Goal: Transaction & Acquisition: Book appointment/travel/reservation

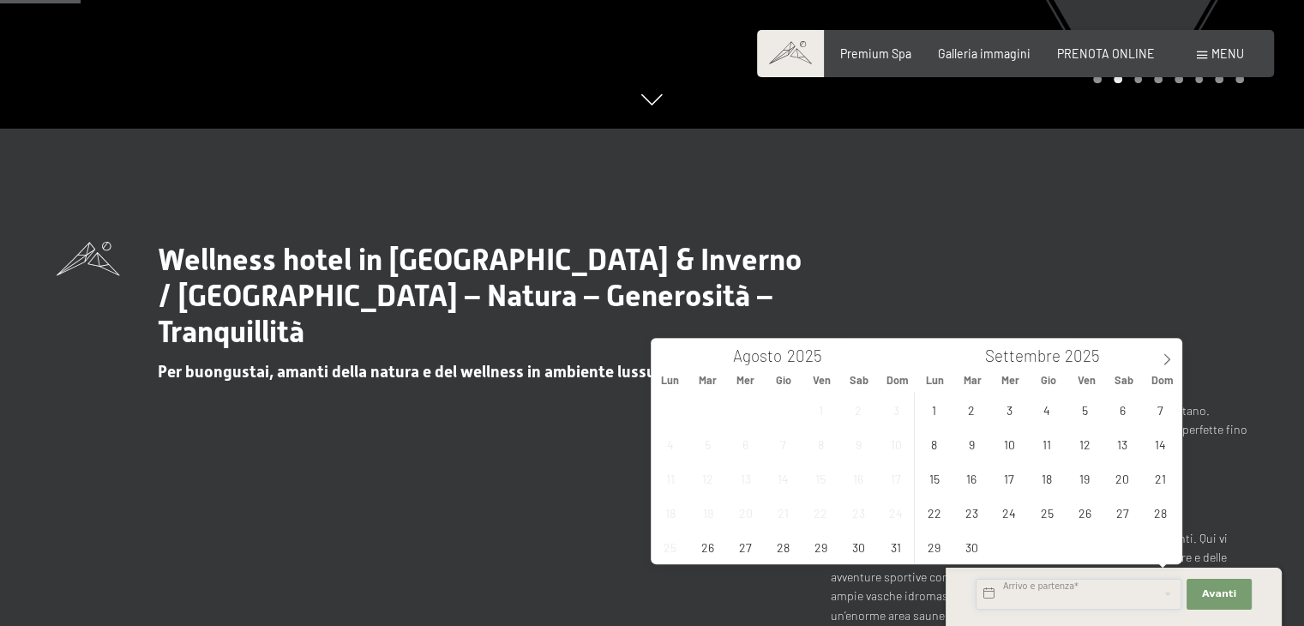
click at [1031, 594] on input "text" at bounding box center [1079, 594] width 206 height 31
click at [778, 549] on span "28" at bounding box center [782, 546] width 33 height 33
click at [858, 551] on span "30" at bounding box center [858, 546] width 33 height 33
type input "Gio. 28/08/2025 - Sab. 30/08/2025"
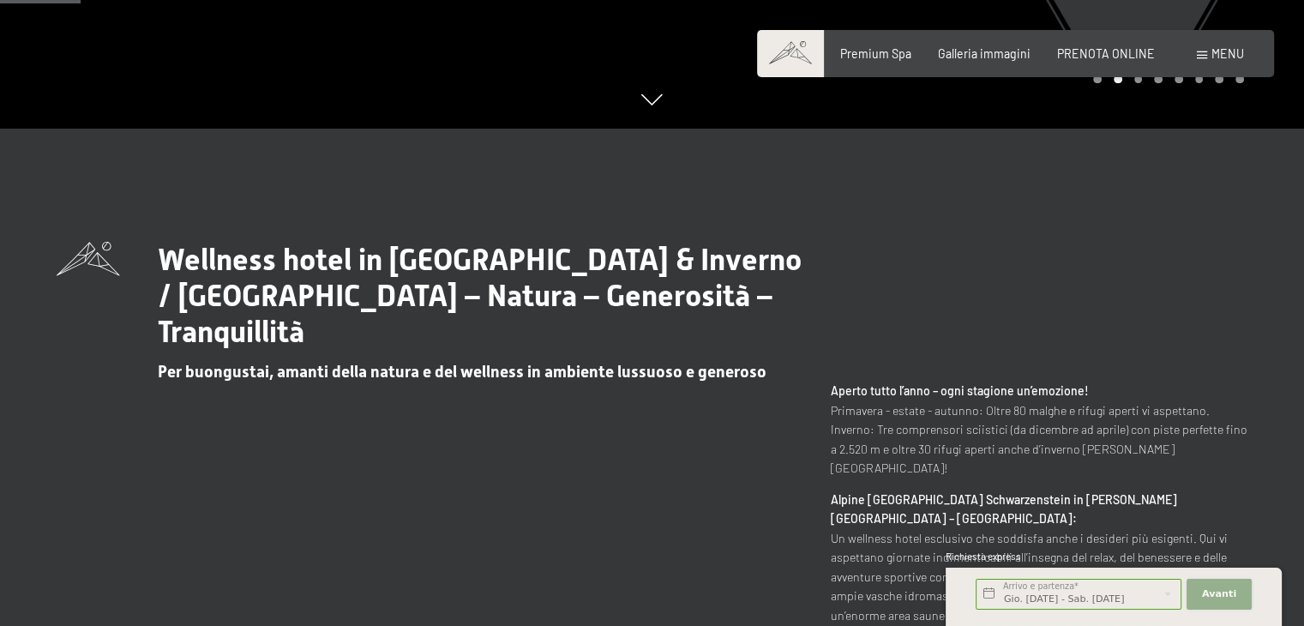
click at [1211, 588] on span "Avanti" at bounding box center [1219, 594] width 34 height 14
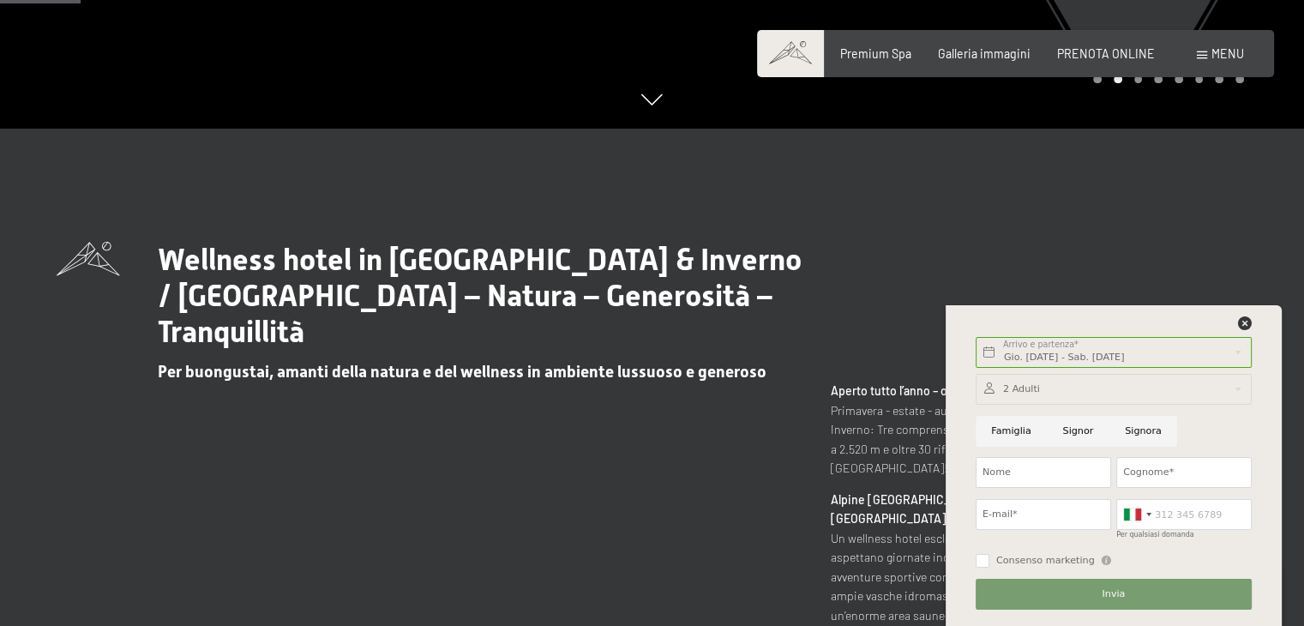
click at [973, 281] on div "Wellness hotel in Alto Adige / Estate & Inverno / Luxury SPA Resort – Natura – …" at bounding box center [652, 523] width 1191 height 562
click at [1083, 53] on span "PRENOTA ONLINE" at bounding box center [1106, 51] width 98 height 15
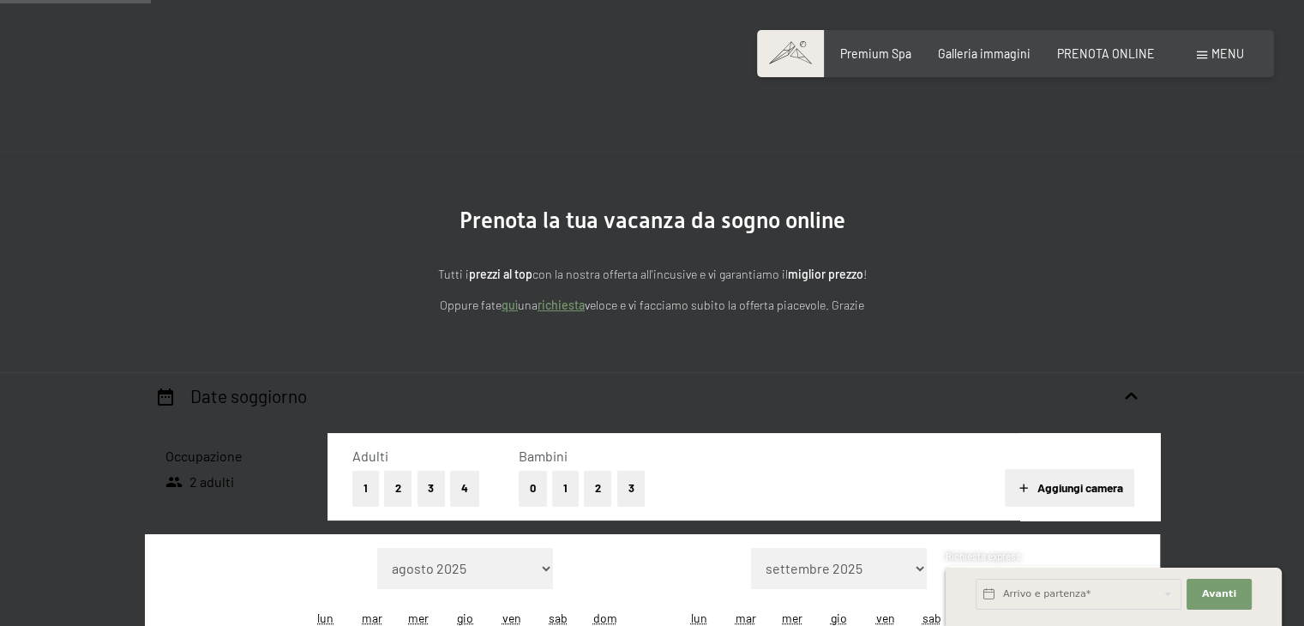
scroll to position [356, 0]
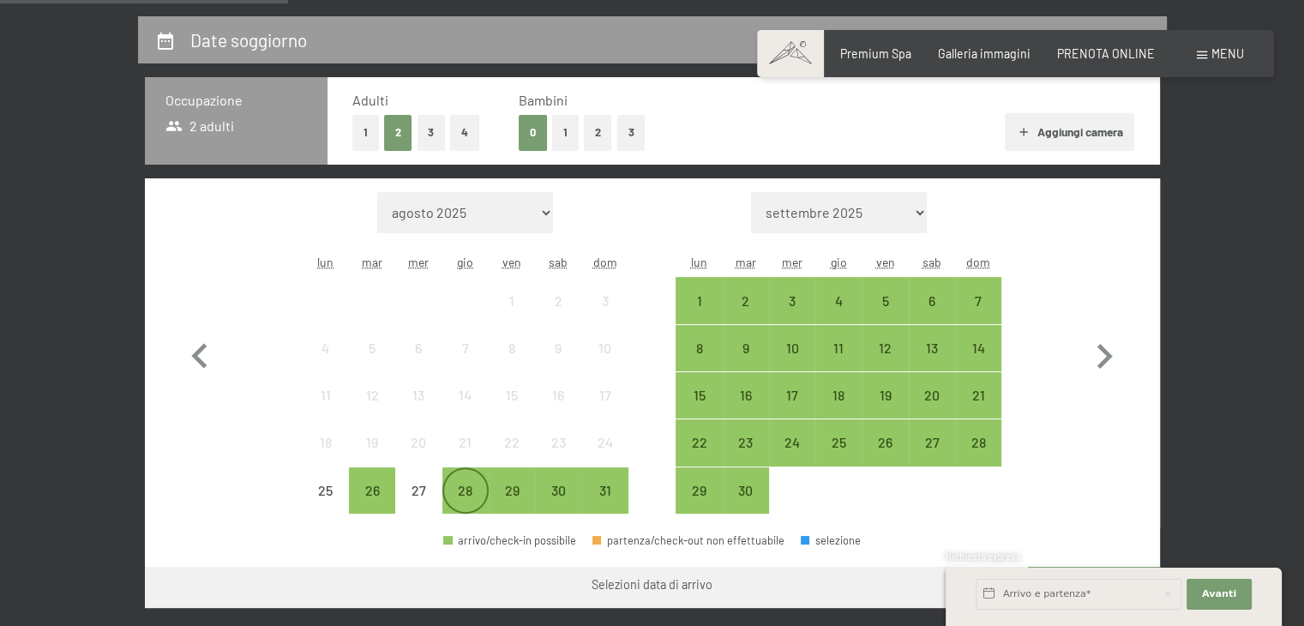
click at [458, 488] on div "28" at bounding box center [465, 505] width 43 height 43
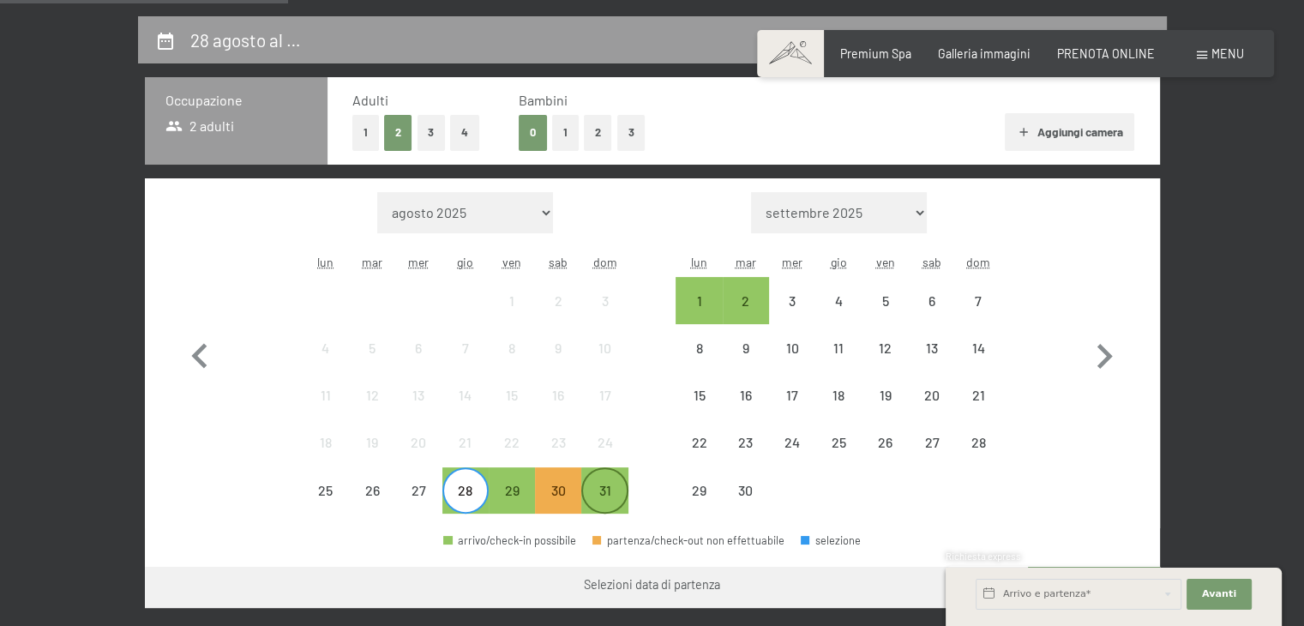
click at [592, 488] on div "31" at bounding box center [604, 505] width 43 height 43
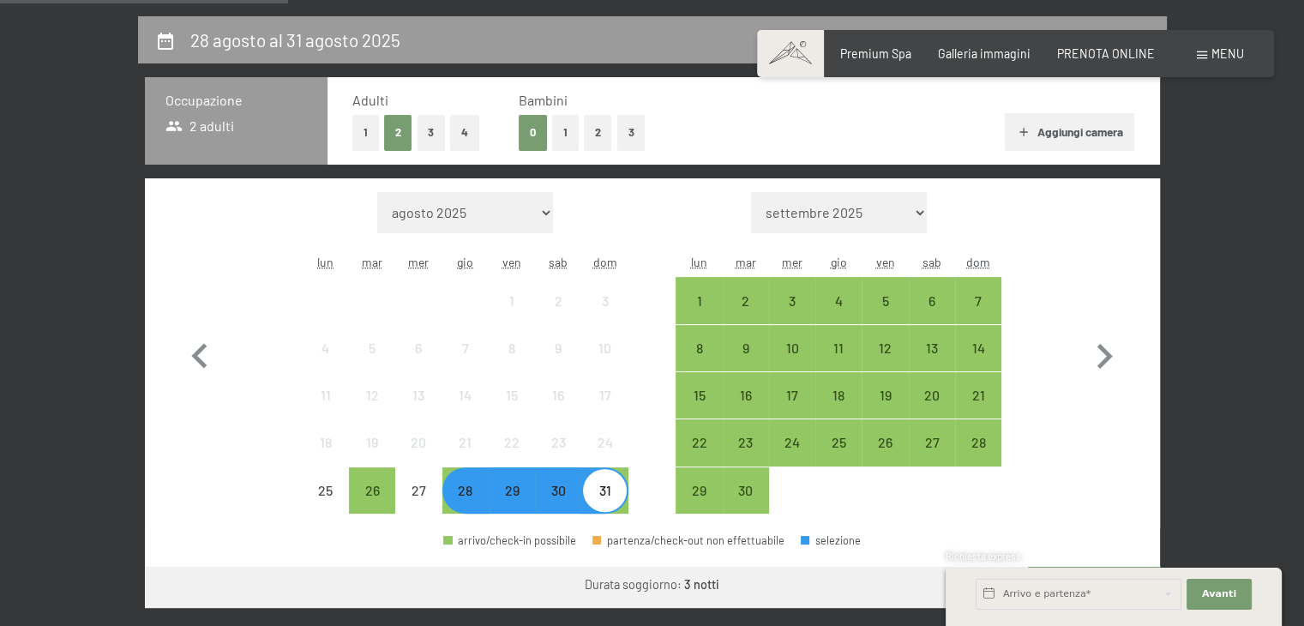
click at [559, 128] on button "1" at bounding box center [565, 132] width 27 height 35
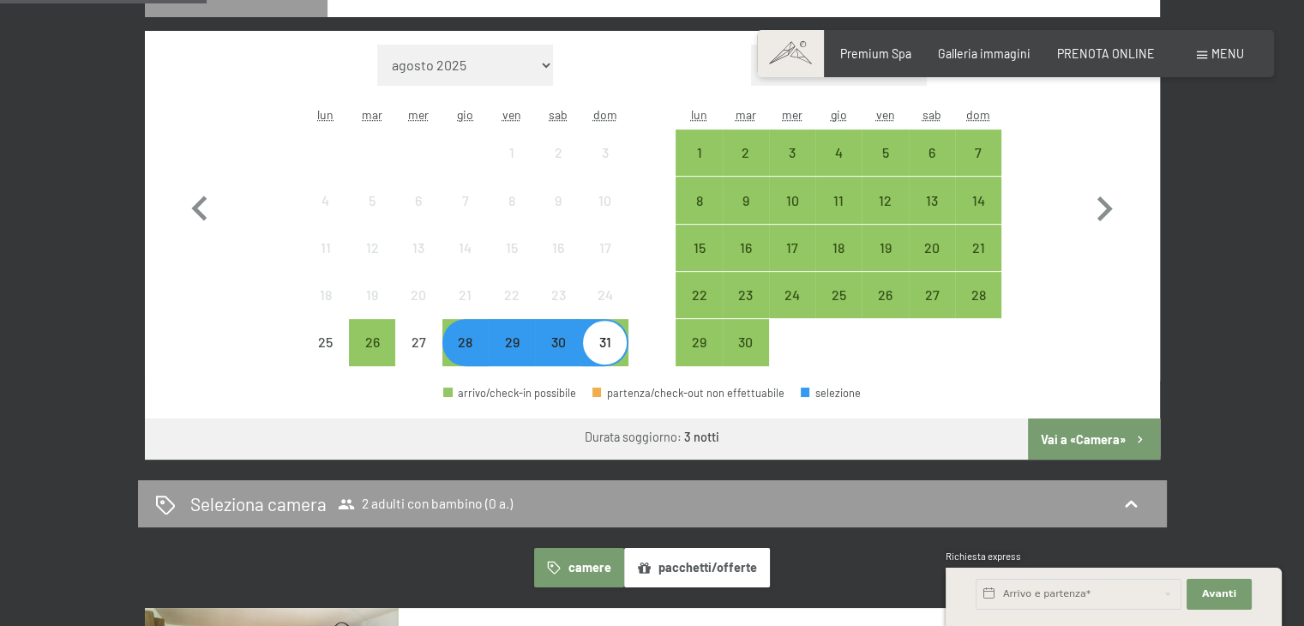
click at [1073, 436] on button "Vai a «Camera»" at bounding box center [1093, 438] width 131 height 41
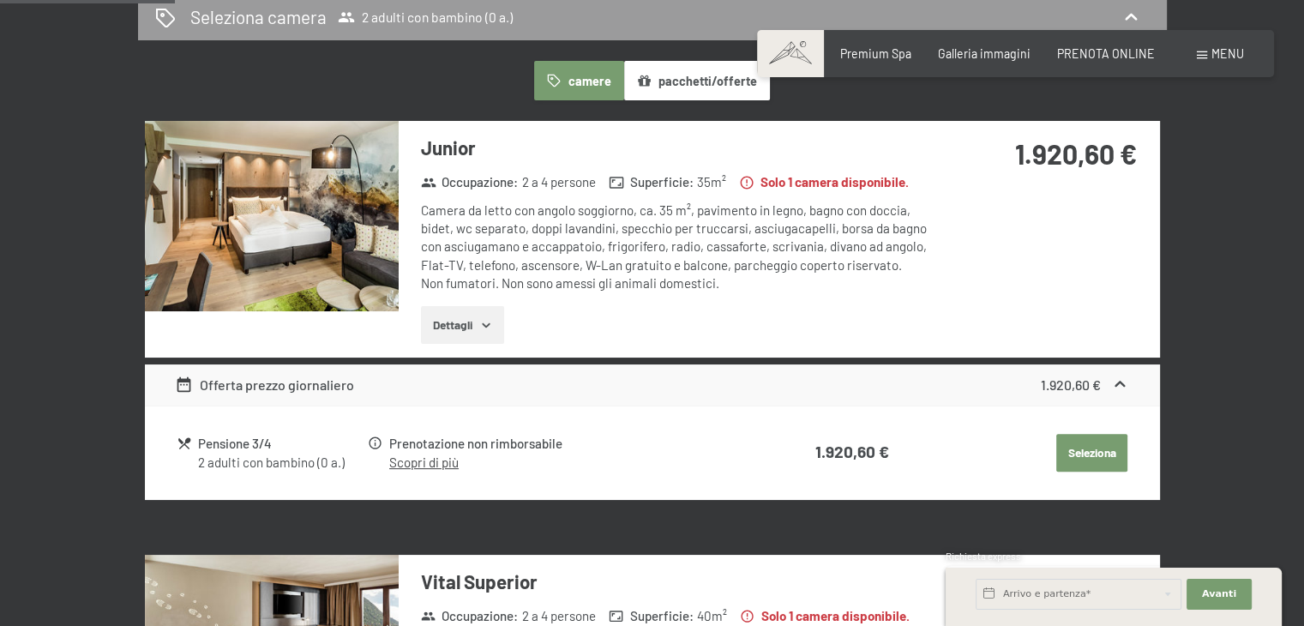
scroll to position [413, 0]
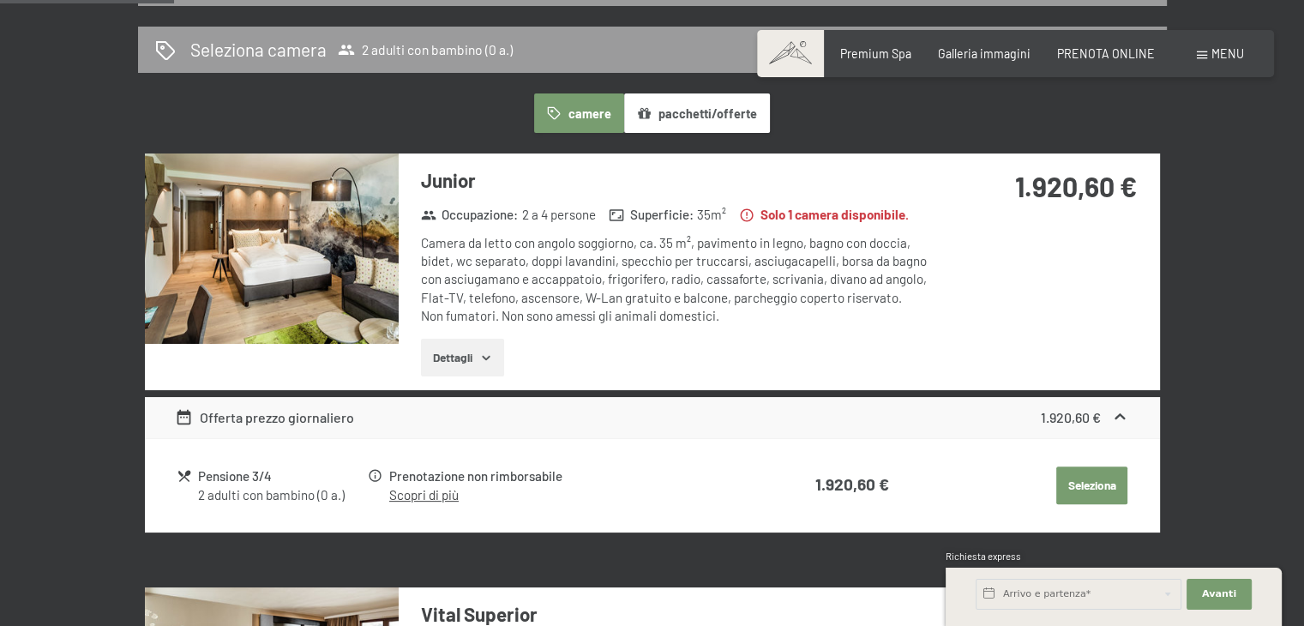
click at [332, 242] on img at bounding box center [272, 248] width 254 height 190
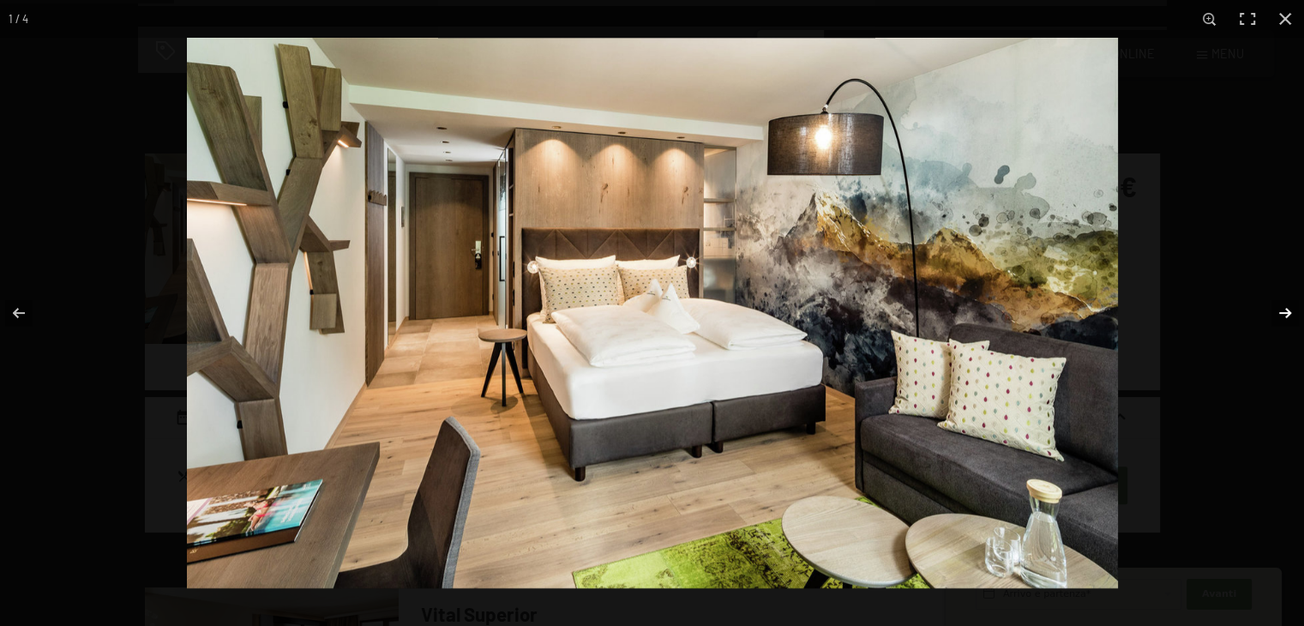
click at [1286, 310] on button "button" at bounding box center [1274, 313] width 60 height 86
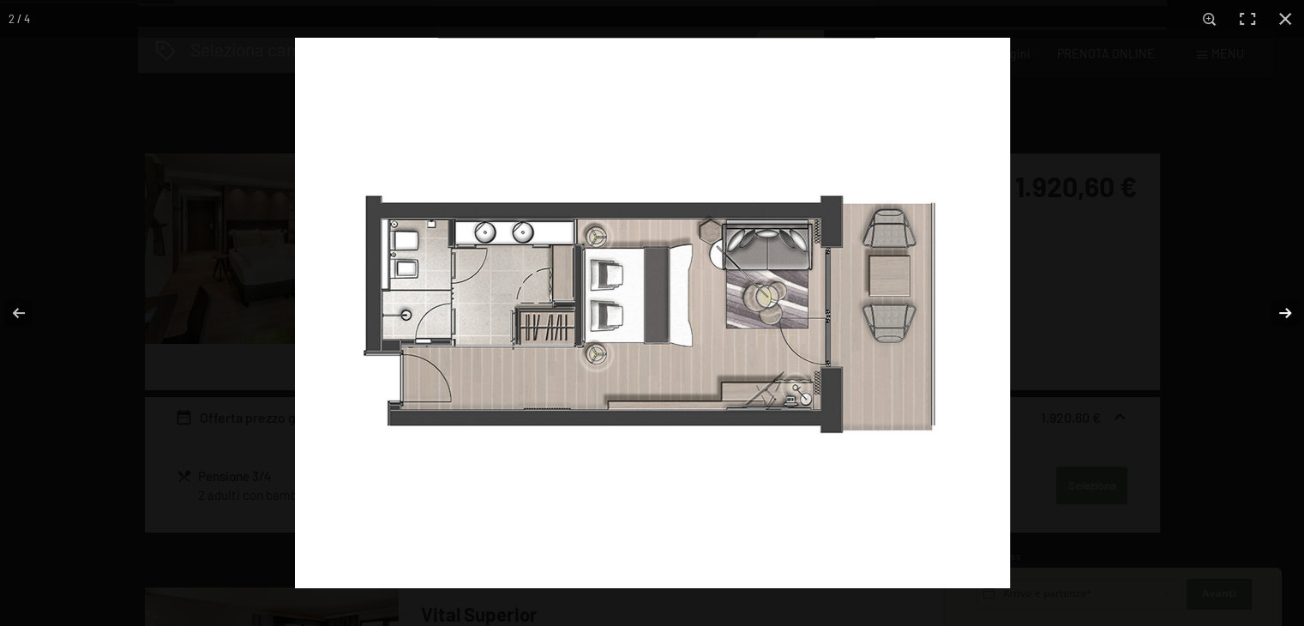
click at [1286, 310] on button "button" at bounding box center [1274, 313] width 60 height 86
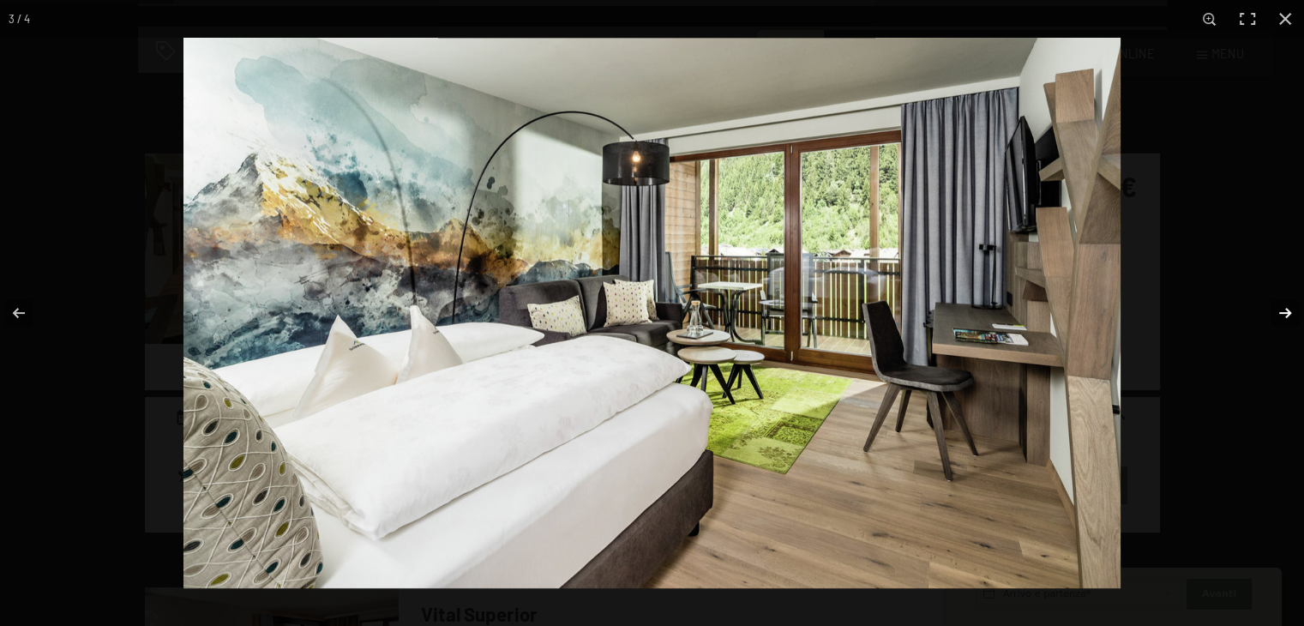
click at [1286, 310] on button "button" at bounding box center [1274, 313] width 60 height 86
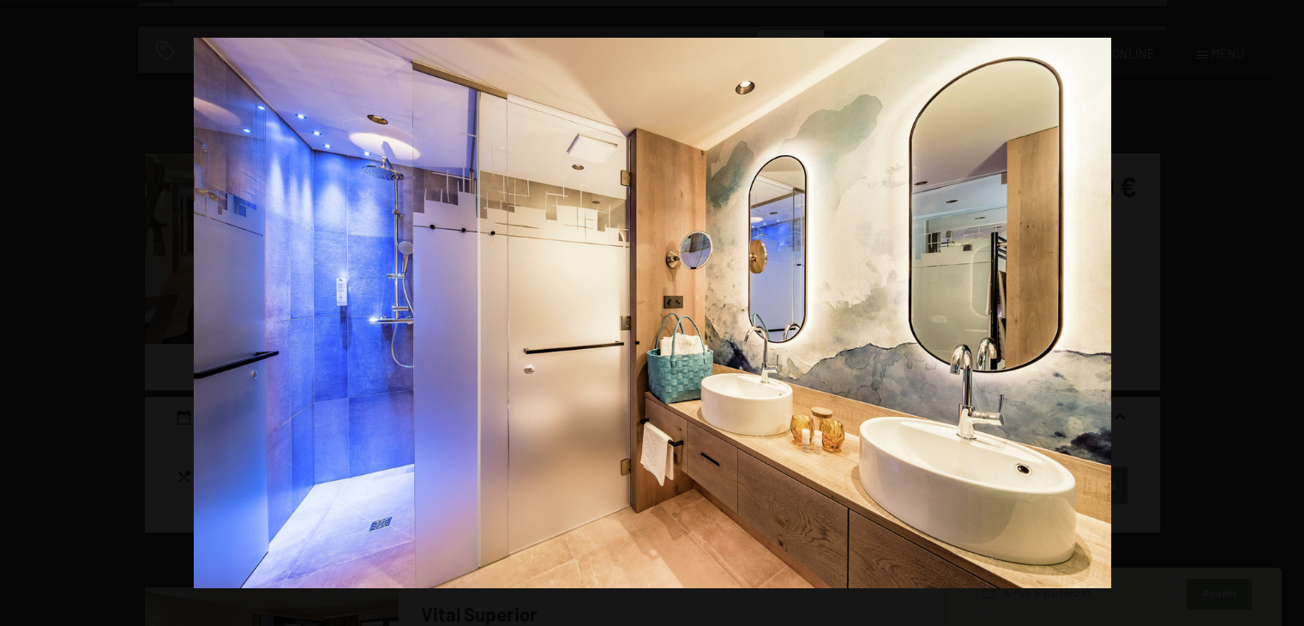
click at [1286, 310] on button "button" at bounding box center [1274, 313] width 60 height 86
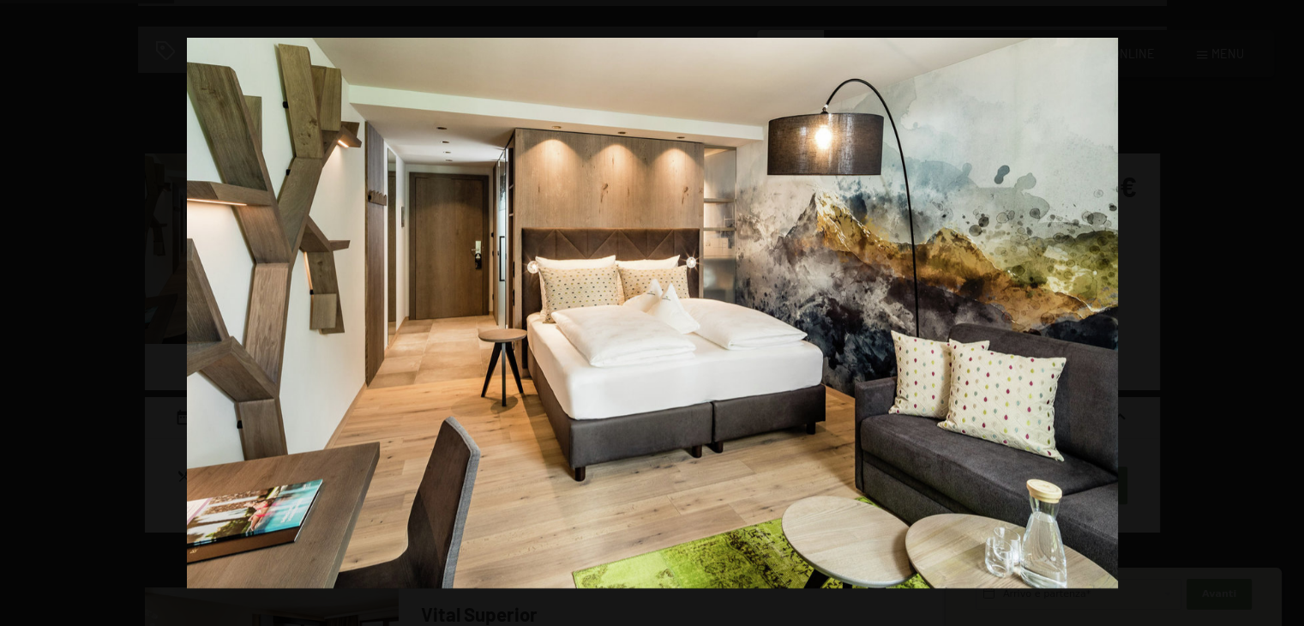
click at [1286, 310] on button "button" at bounding box center [1274, 313] width 60 height 86
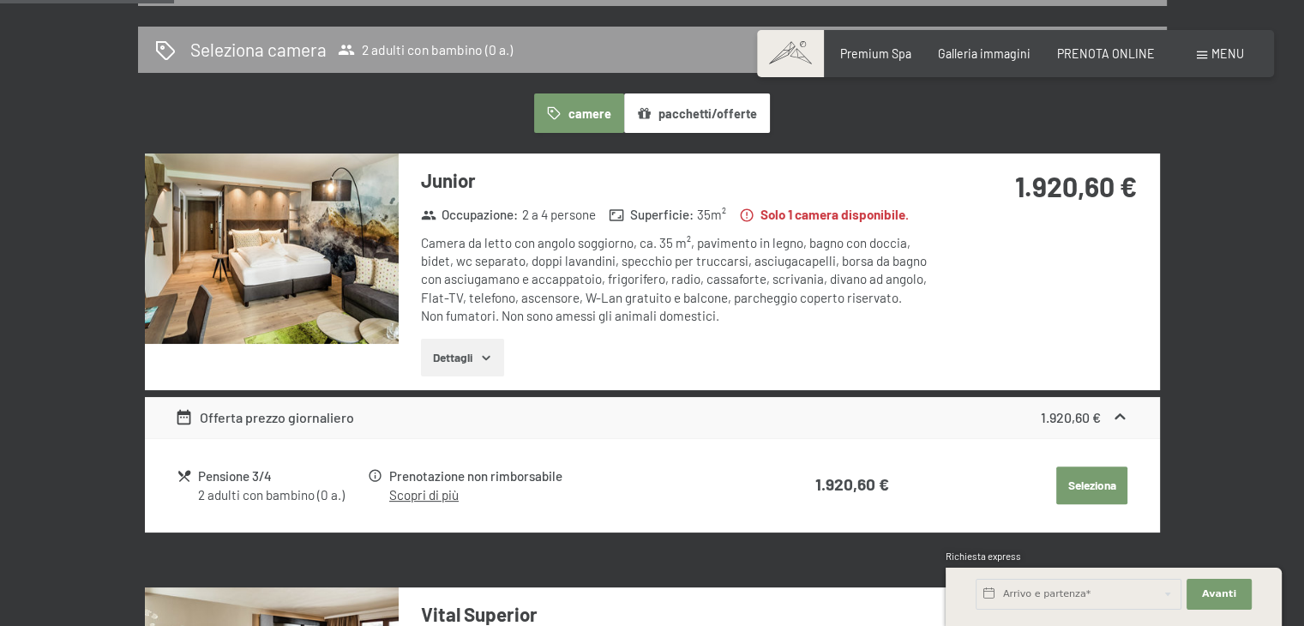
click at [0, 0] on button "button" at bounding box center [0, 0] width 0 height 0
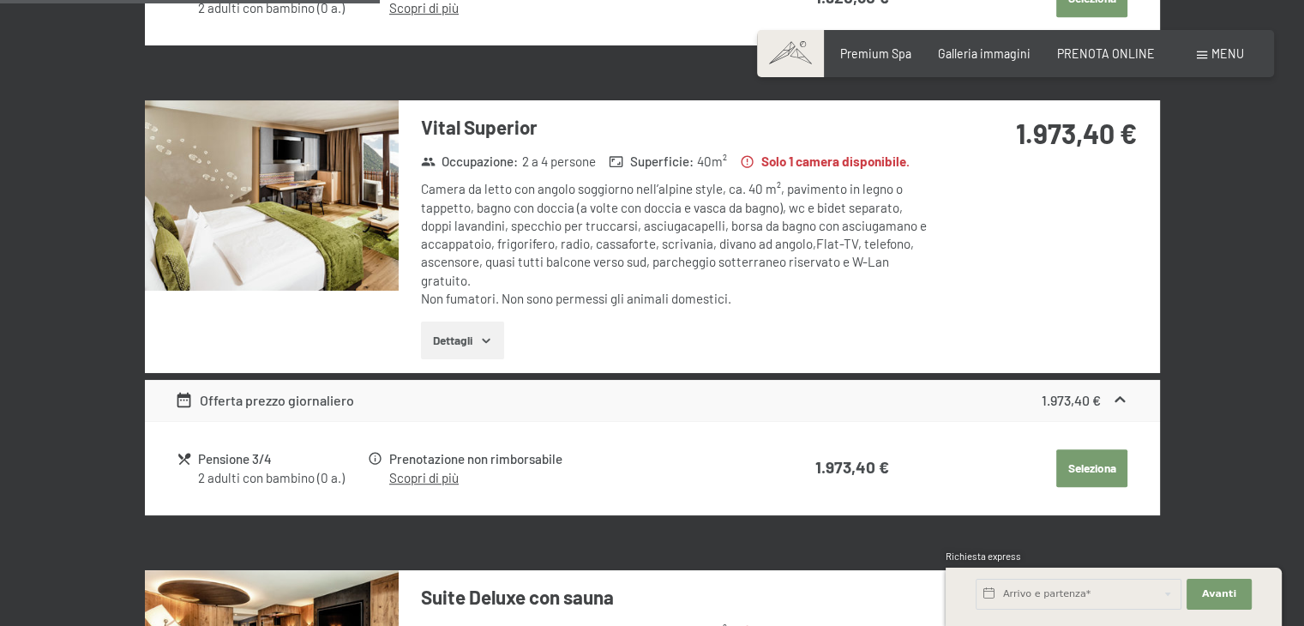
scroll to position [899, 0]
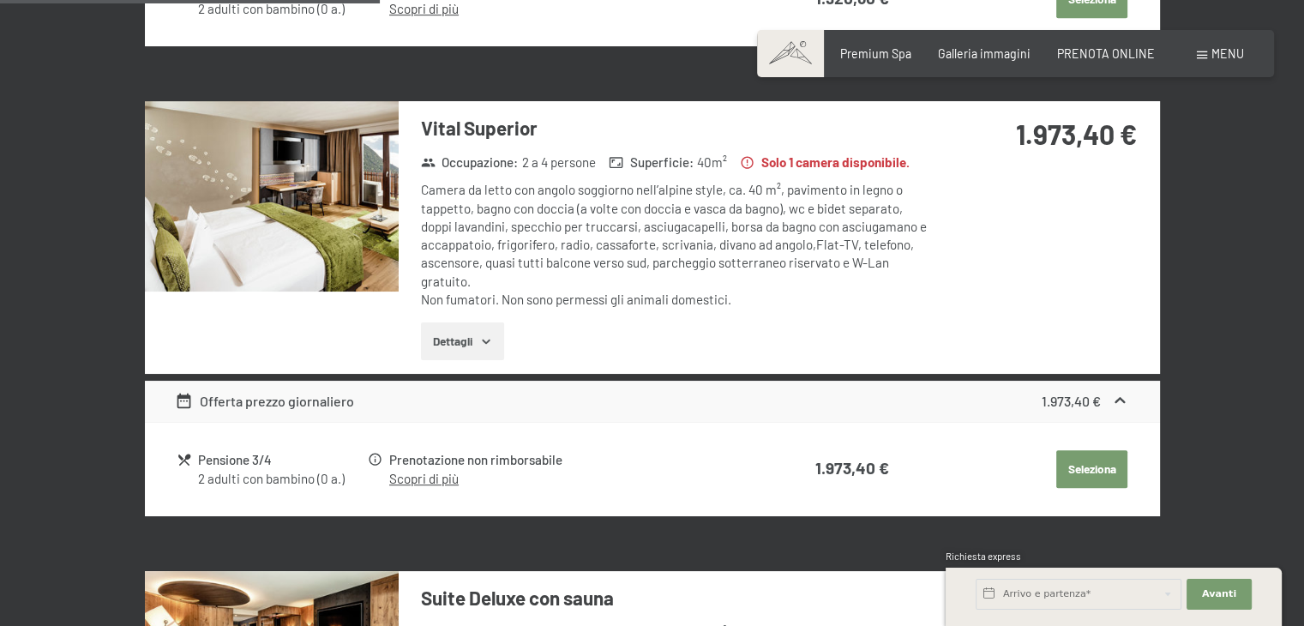
drag, startPoint x: 778, startPoint y: 327, endPoint x: 329, endPoint y: 212, distance: 463.7
click at [329, 212] on img at bounding box center [272, 196] width 254 height 190
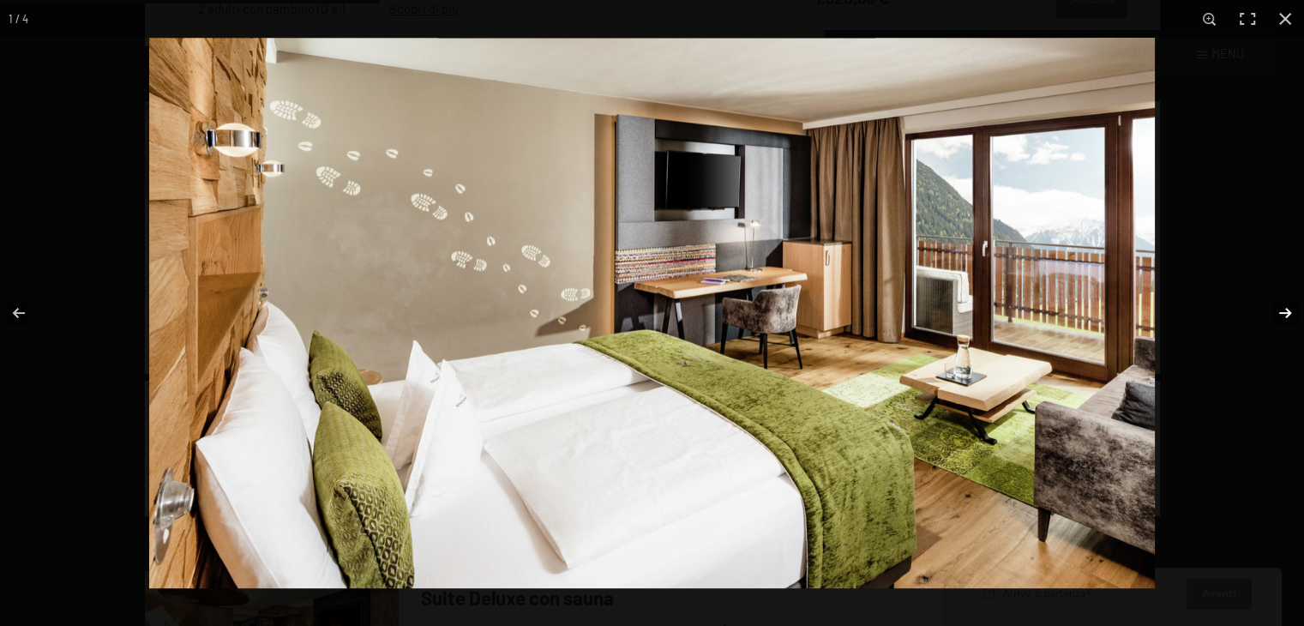
click at [1271, 313] on button "button" at bounding box center [1274, 313] width 60 height 86
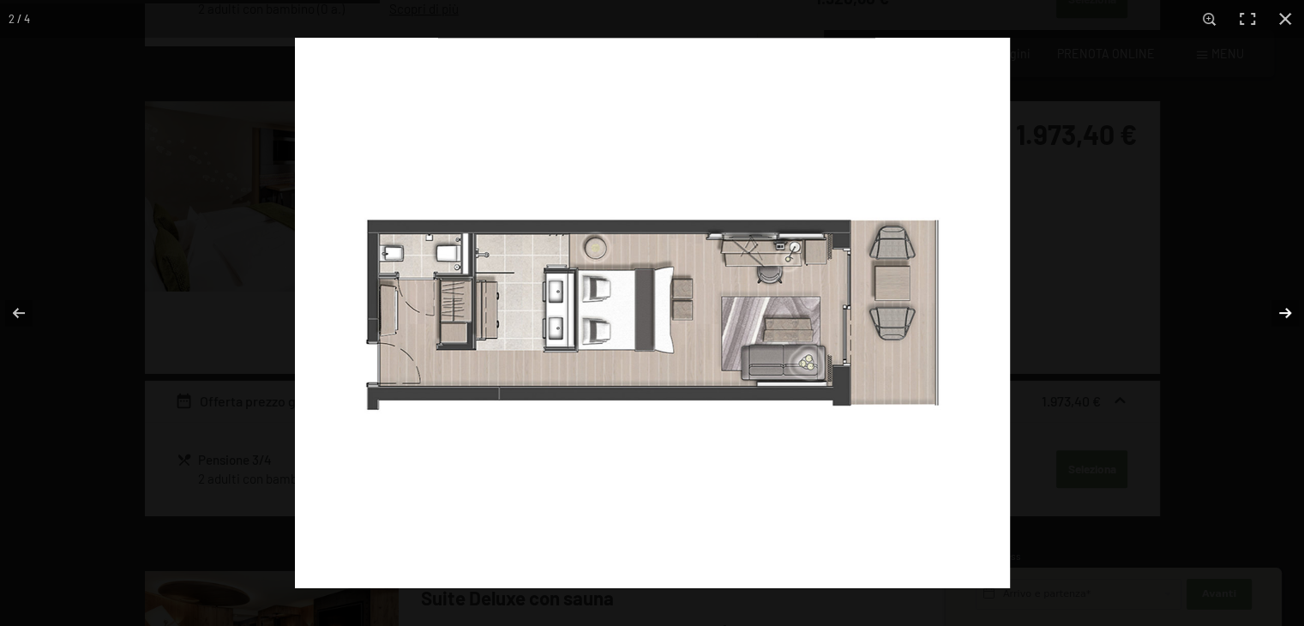
click at [1271, 313] on button "button" at bounding box center [1274, 313] width 60 height 86
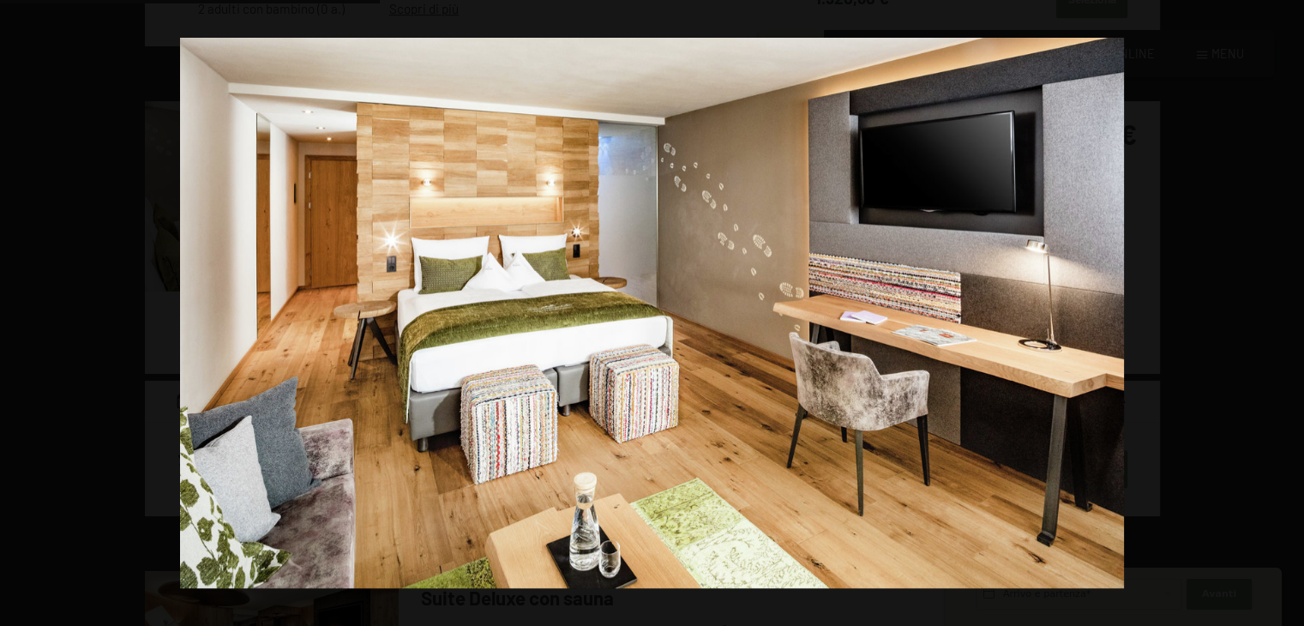
click at [1271, 313] on button "button" at bounding box center [1274, 313] width 60 height 86
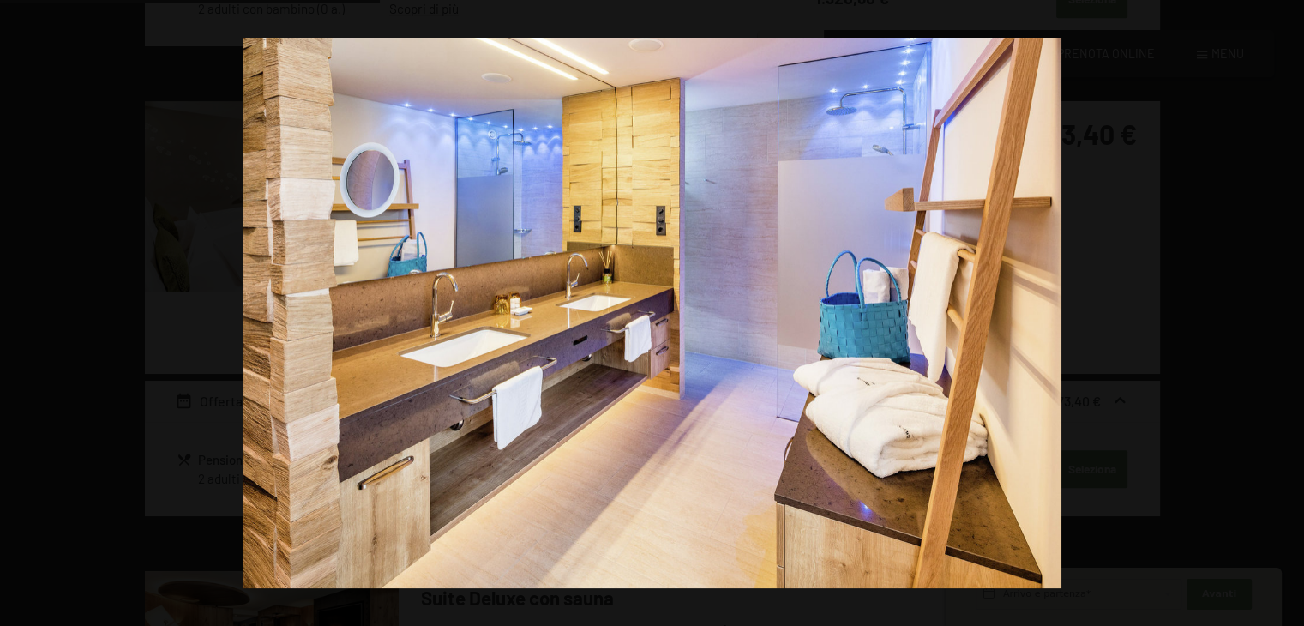
click at [1271, 313] on button "button" at bounding box center [1274, 313] width 60 height 86
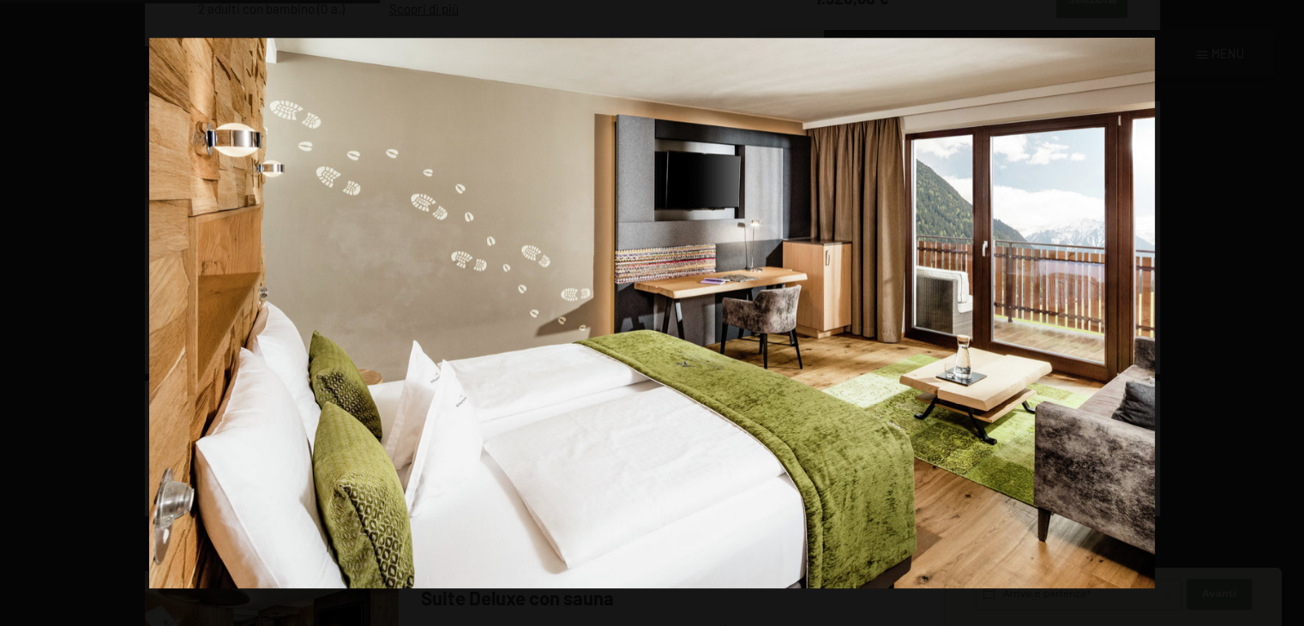
click at [1271, 313] on button "button" at bounding box center [1274, 313] width 60 height 86
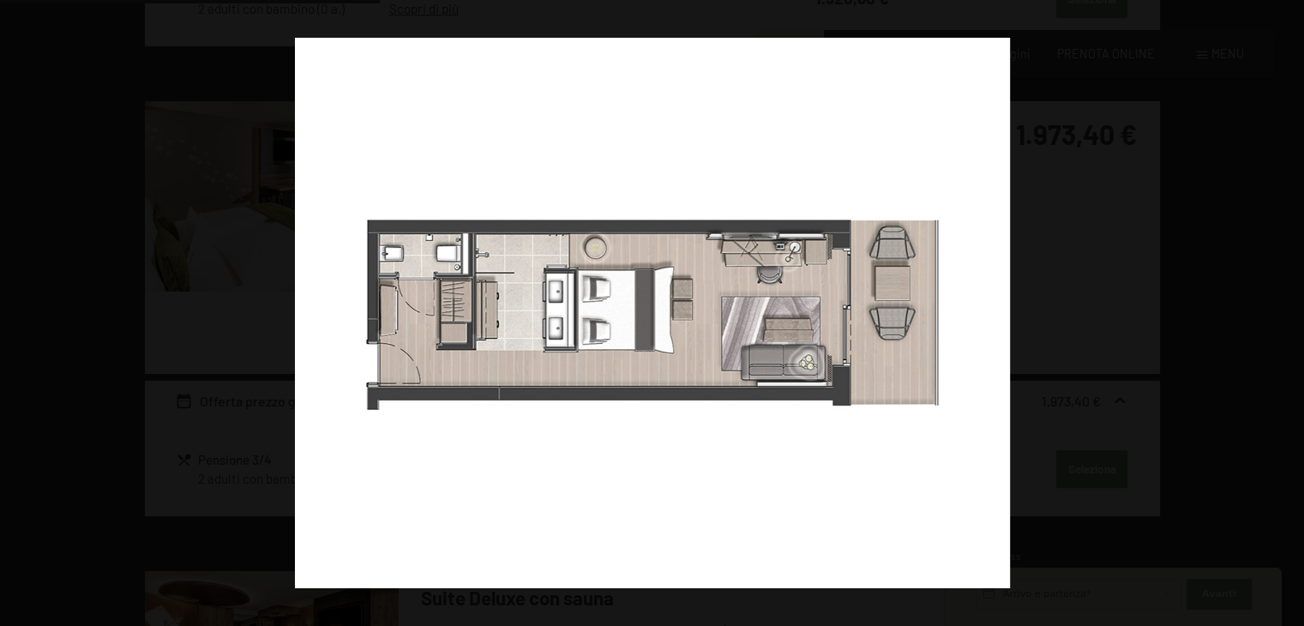
click at [1271, 313] on button "button" at bounding box center [1274, 313] width 60 height 86
